Goal: Task Accomplishment & Management: Use online tool/utility

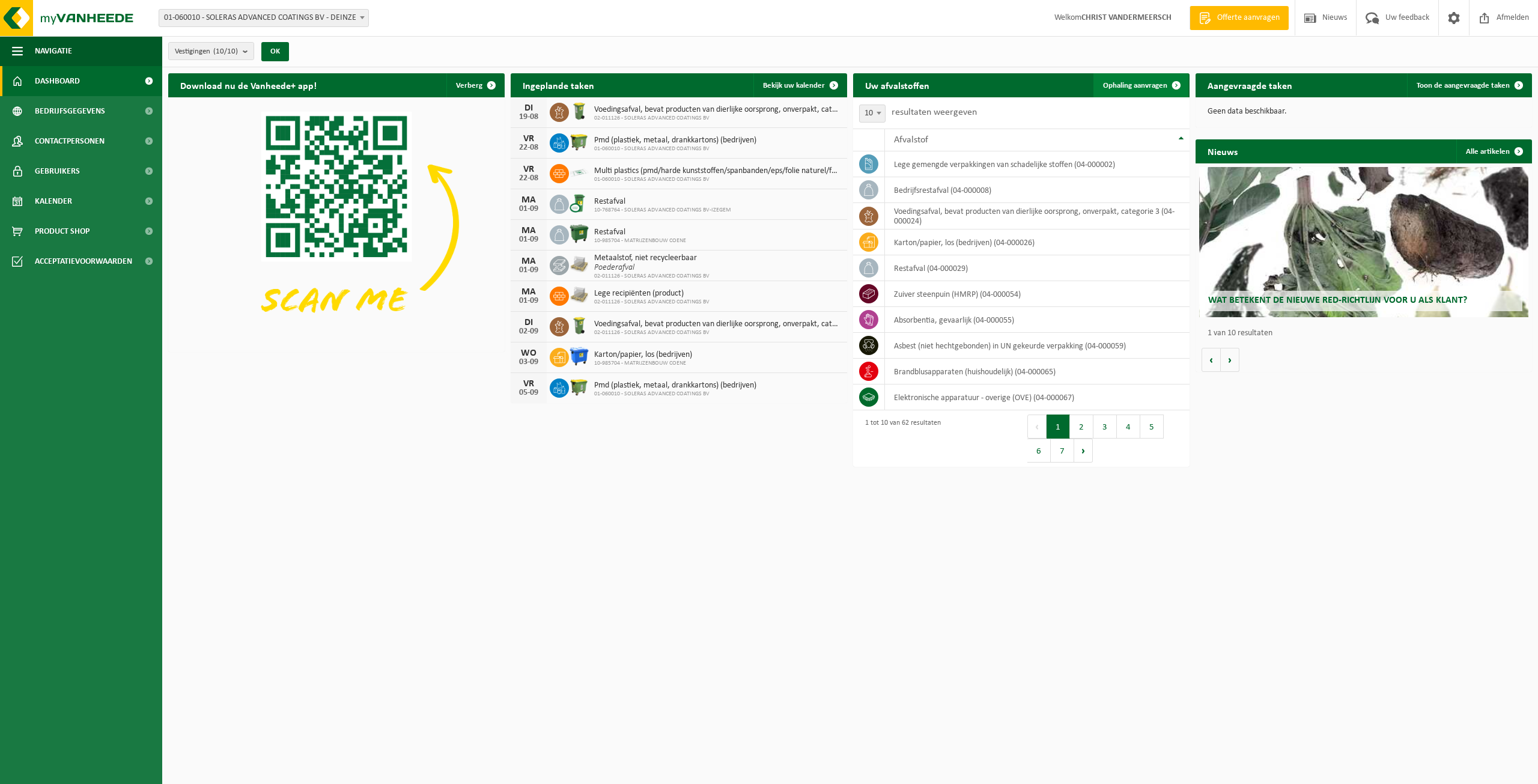
click at [1148, 85] on span "Ophaling aanvragen" at bounding box center [1135, 85] width 64 height 8
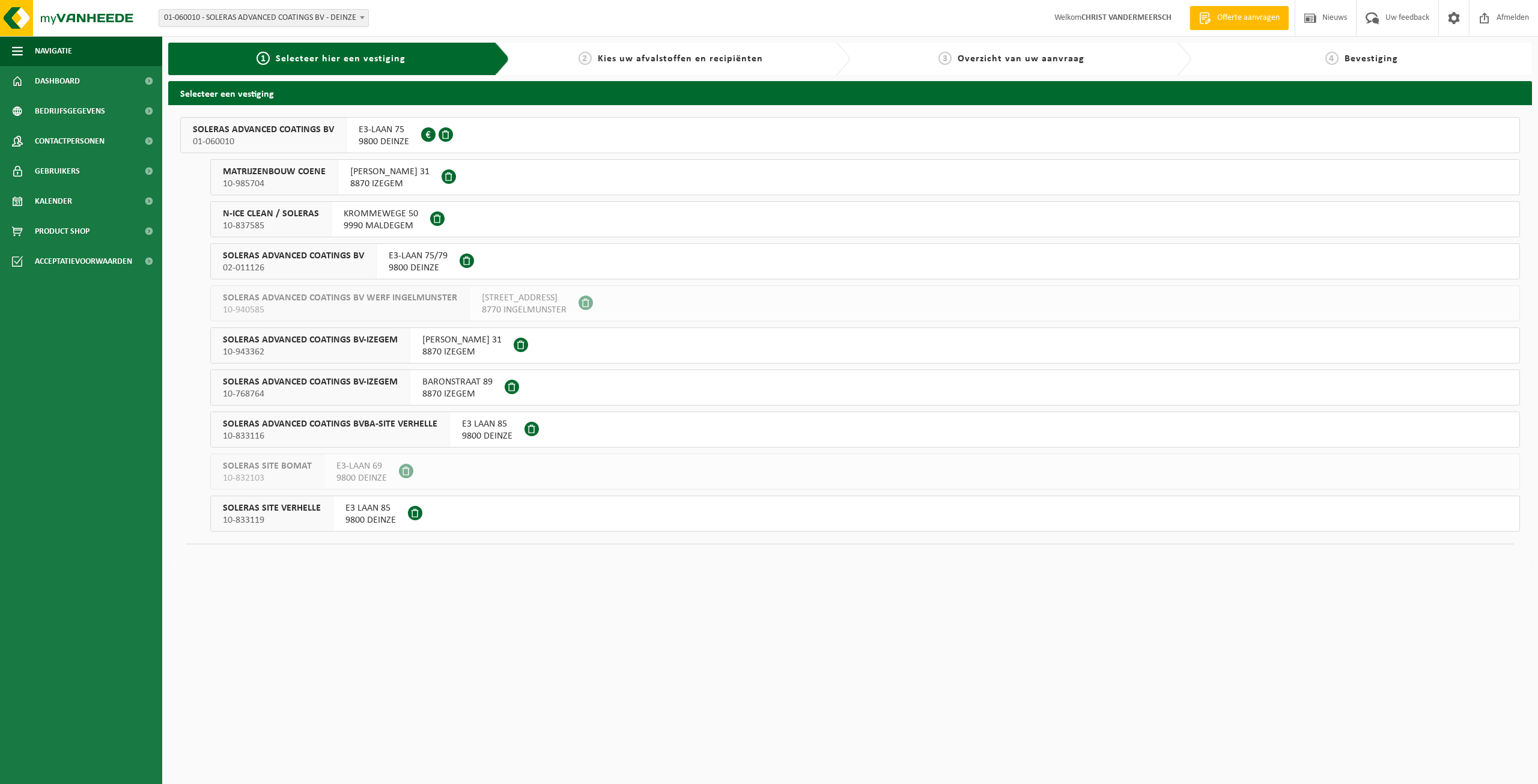
click at [528, 343] on span at bounding box center [521, 345] width 14 height 14
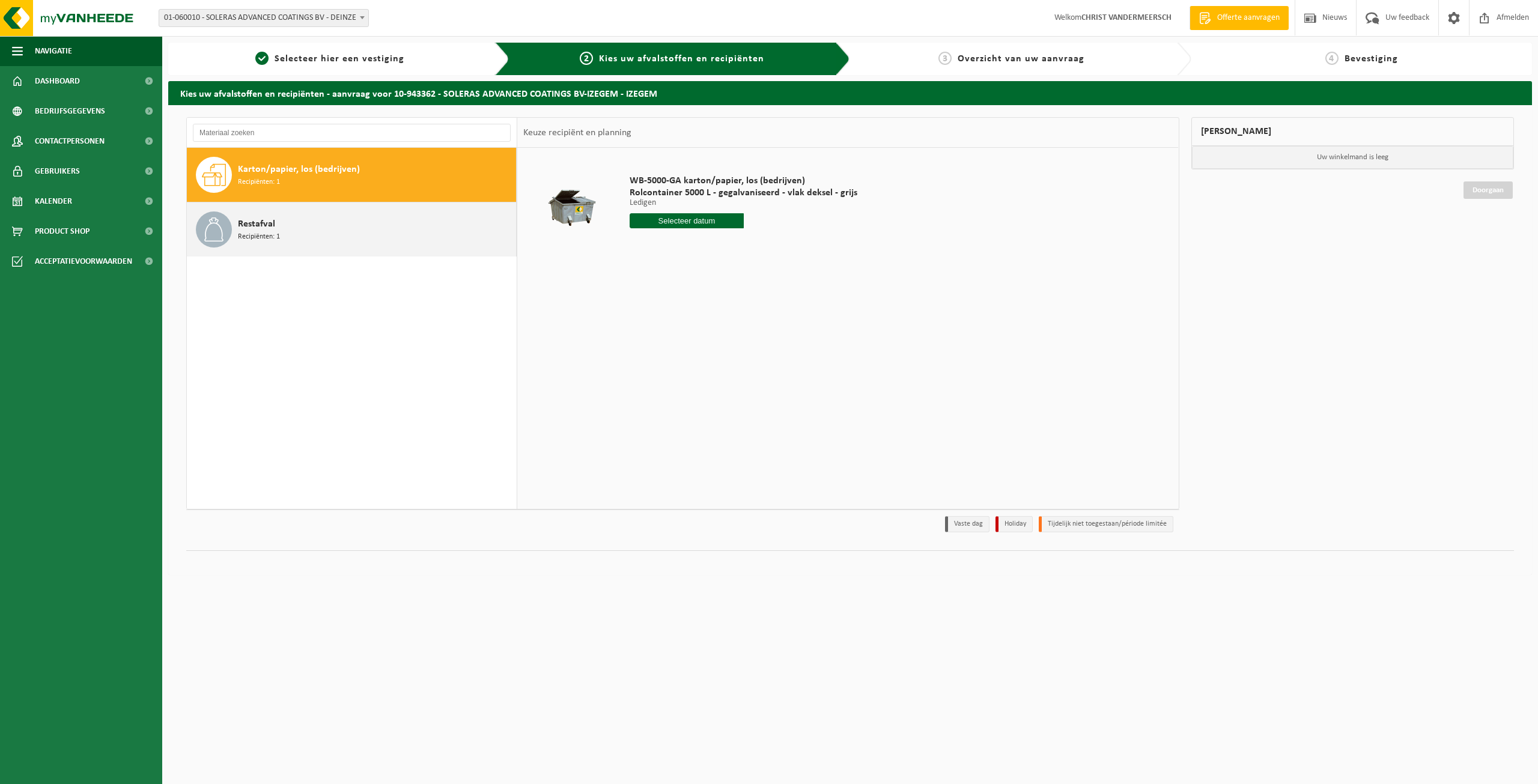
click at [260, 237] on span "Recipiënten: 1" at bounding box center [259, 237] width 42 height 12
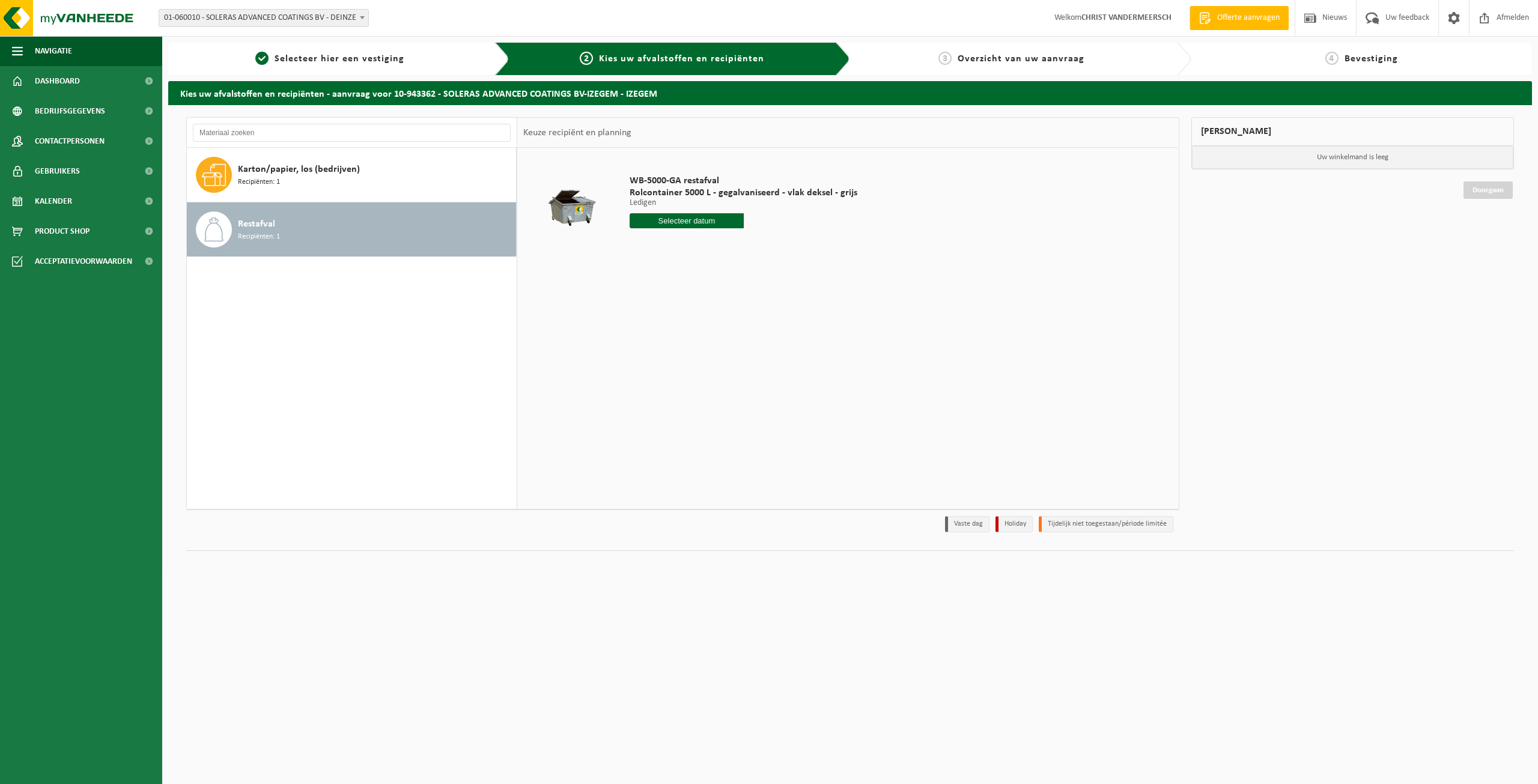
click at [660, 229] on div "WB-5000-GA restafval Rolcontainer 5000 L - gegalvaniseerd - vlak deksel - grijs…" at bounding box center [744, 205] width 240 height 84
click at [664, 224] on input "text" at bounding box center [687, 221] width 114 height 15
click at [702, 329] on div "14" at bounding box center [704, 327] width 21 height 19
type input "Van 2025-08-14"
click at [671, 270] on button "In winkelmand" at bounding box center [664, 266] width 66 height 19
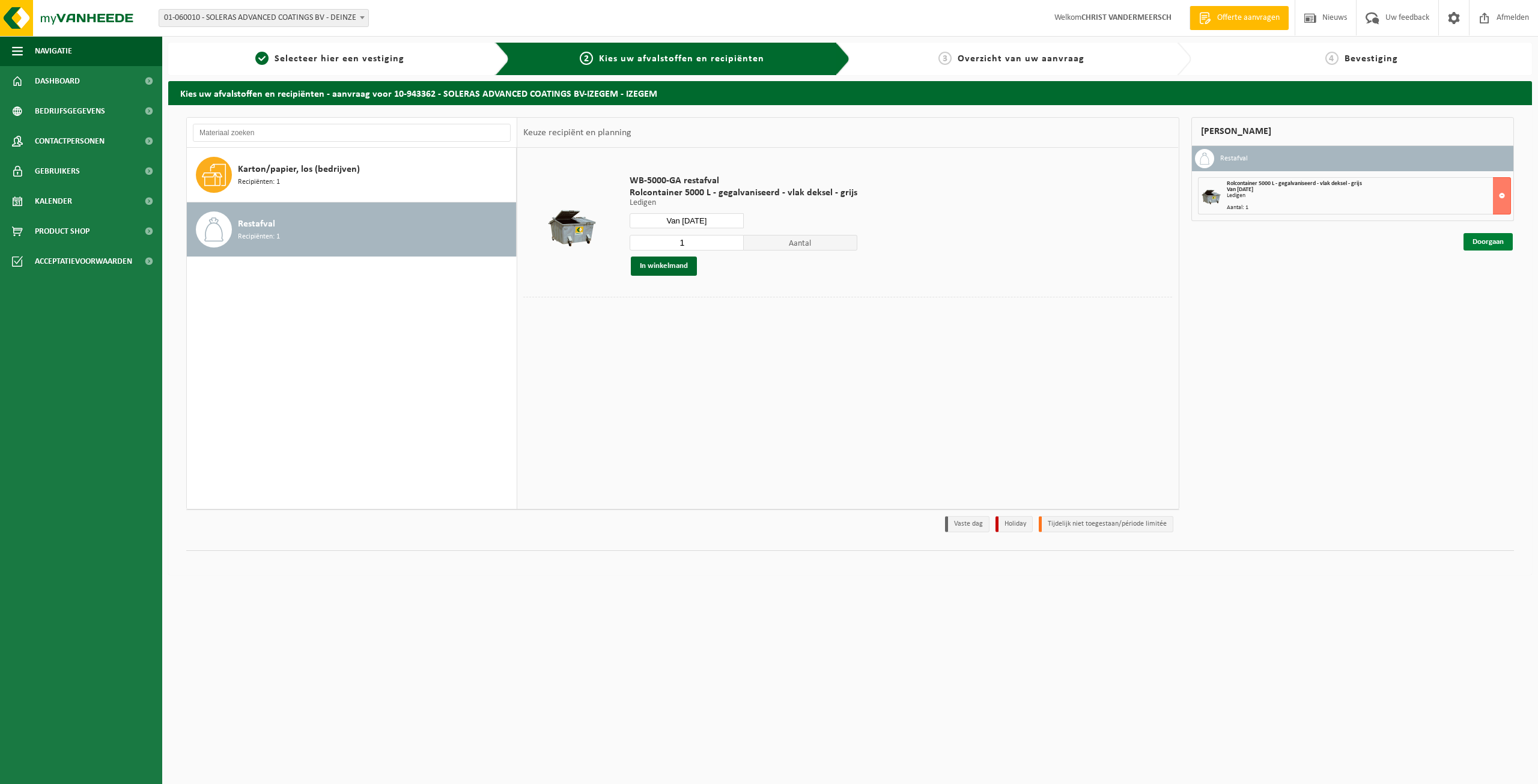
click at [1490, 243] on link "Doorgaan" at bounding box center [1488, 242] width 49 height 17
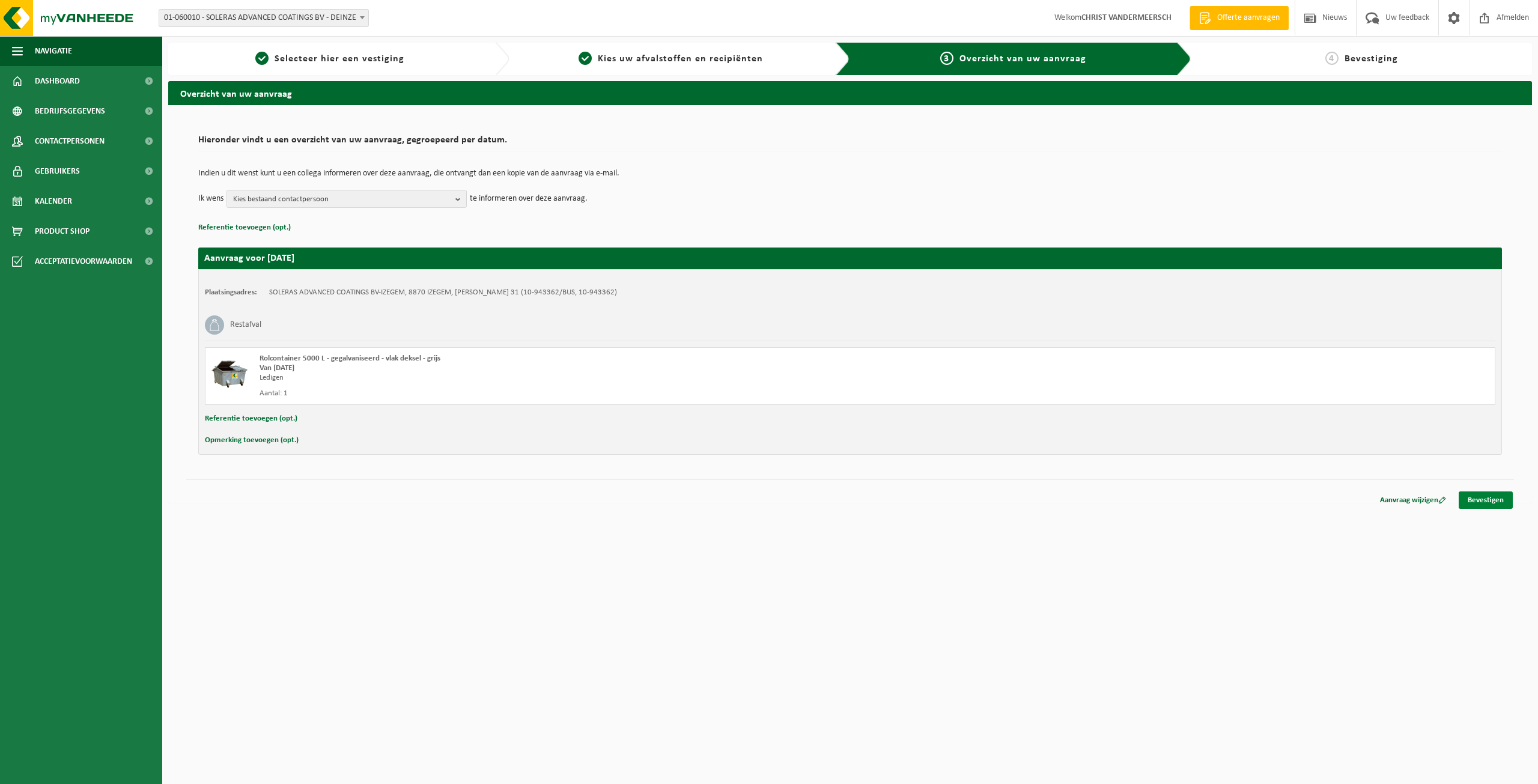
click at [1482, 500] on link "Bevestigen" at bounding box center [1485, 500] width 54 height 17
